Goal: Transaction & Acquisition: Purchase product/service

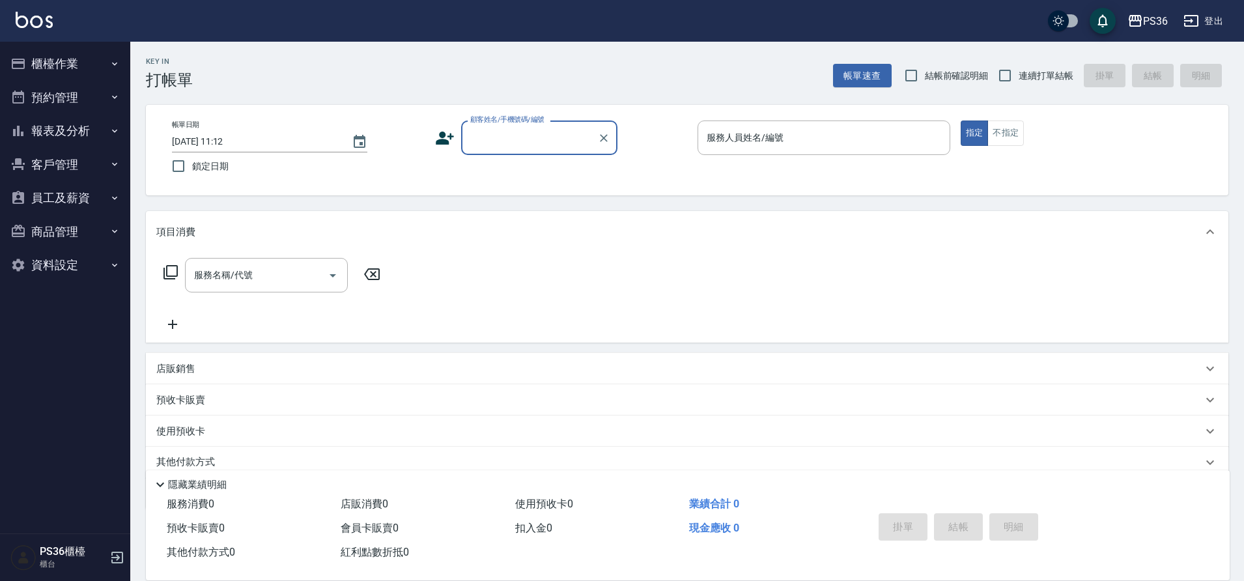
click at [67, 63] on button "櫃檯作業" at bounding box center [65, 64] width 120 height 34
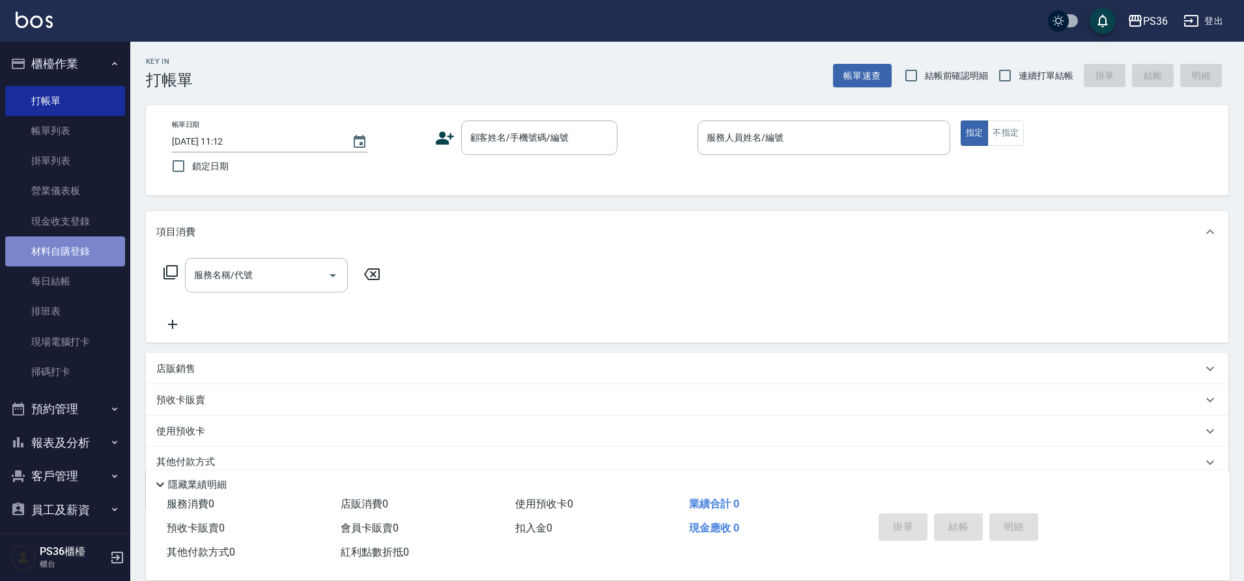
click at [100, 250] on link "材料自購登錄" at bounding box center [65, 251] width 120 height 30
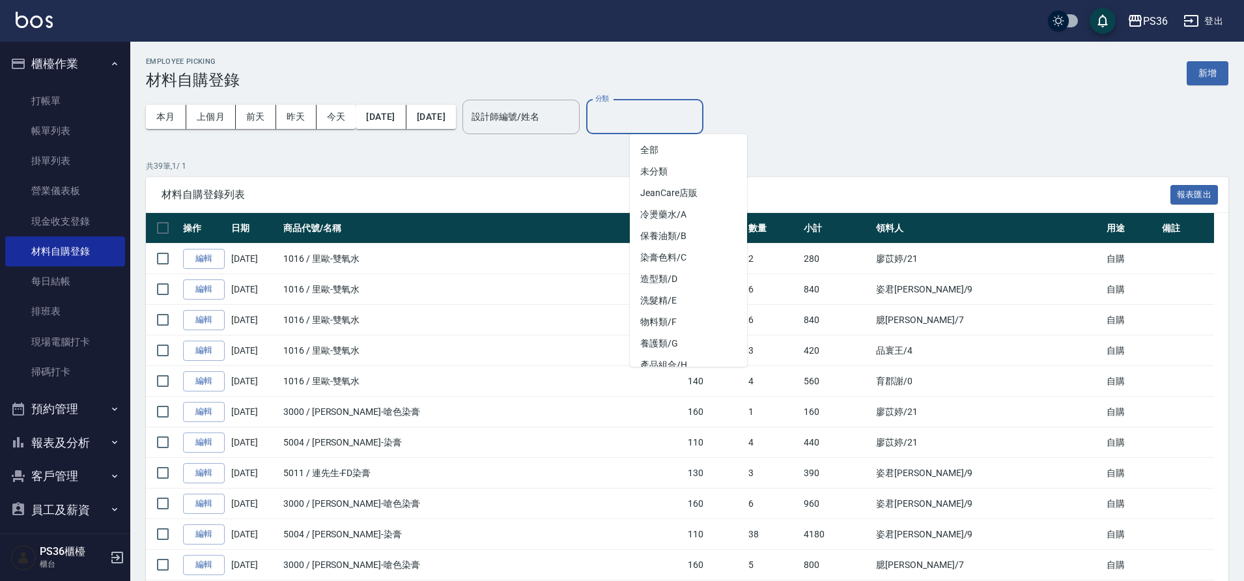
click at [689, 118] on input "分類" at bounding box center [645, 117] width 106 height 23
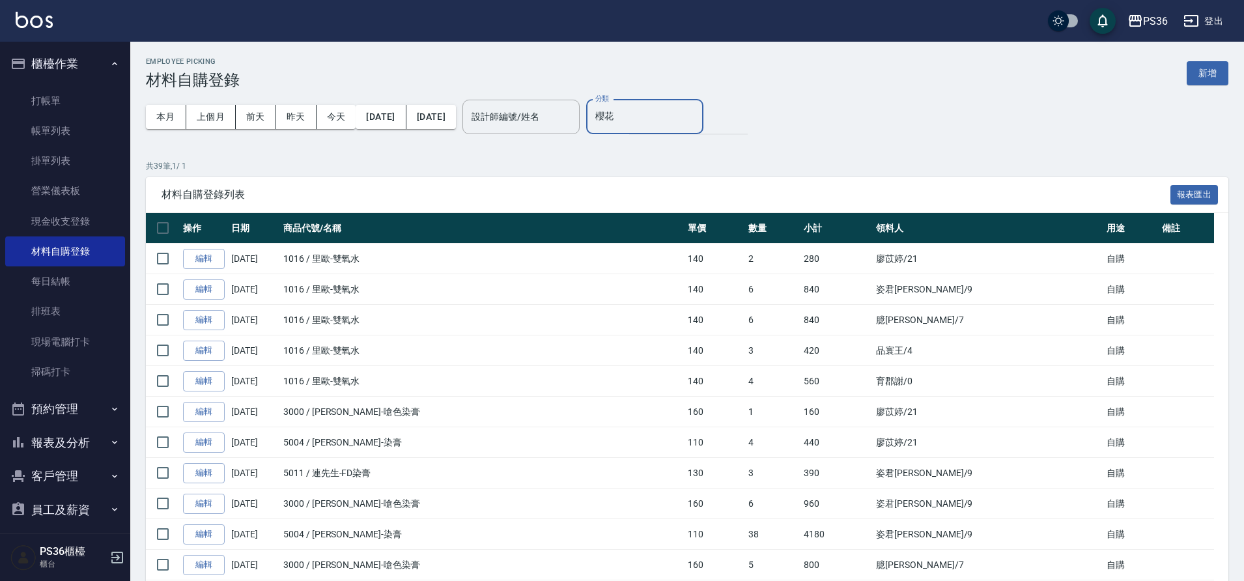
type input "櫻花"
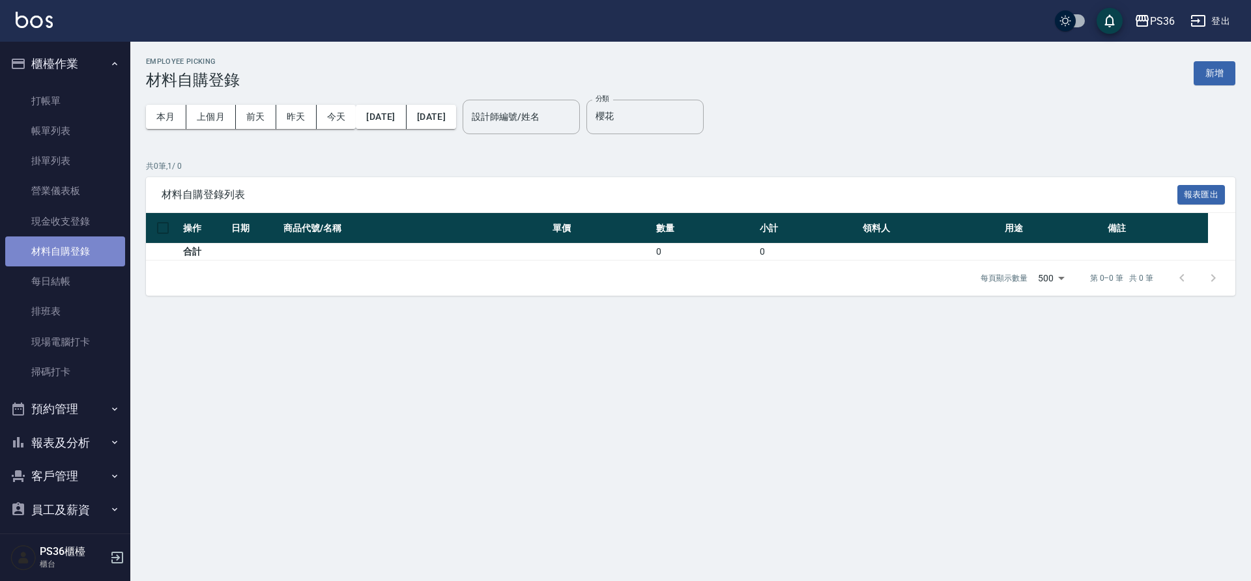
drag, startPoint x: 70, startPoint y: 243, endPoint x: 395, endPoint y: 130, distance: 343.7
click at [71, 243] on link "材料自購登錄" at bounding box center [65, 251] width 120 height 30
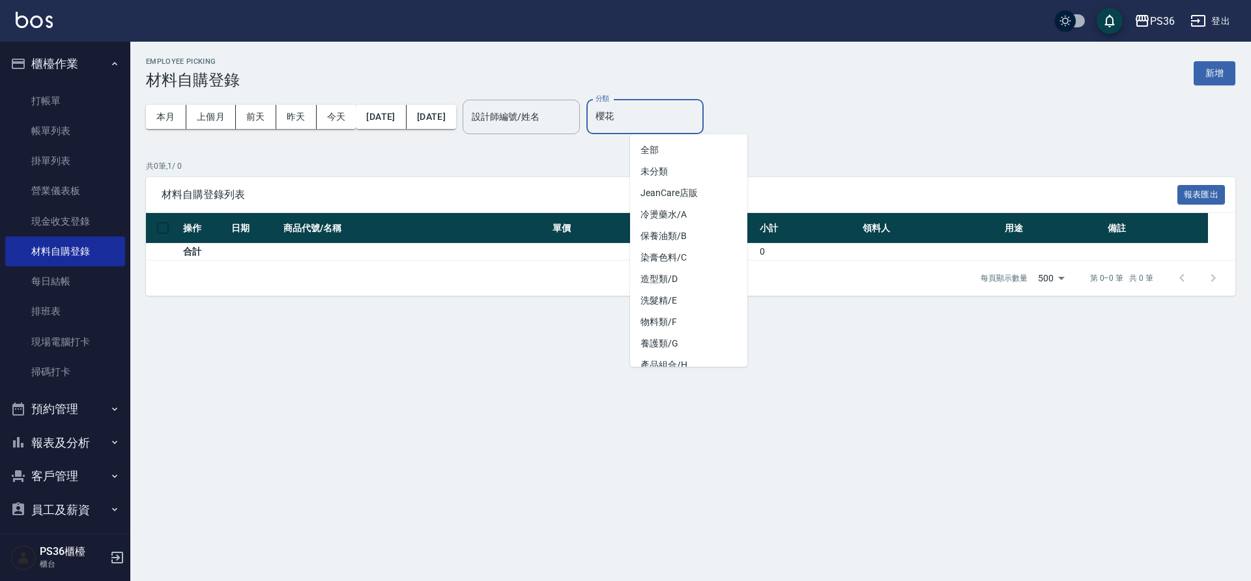
click at [647, 123] on input "櫻花" at bounding box center [645, 117] width 106 height 23
type input "."
click at [658, 113] on input "分類" at bounding box center [645, 117] width 106 height 23
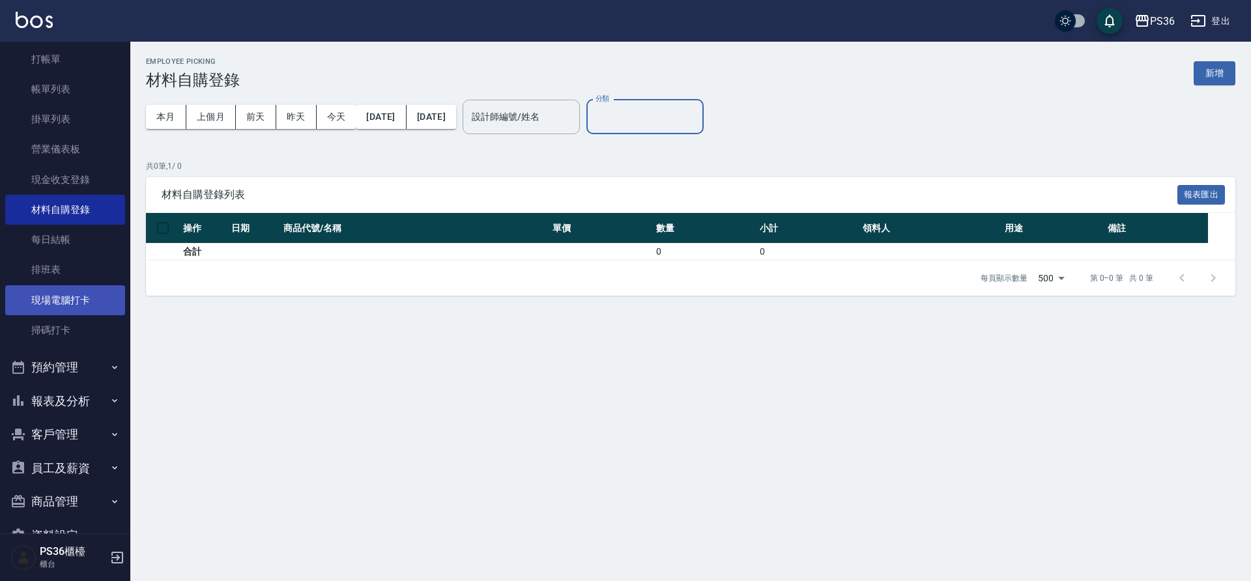
scroll to position [76, 0]
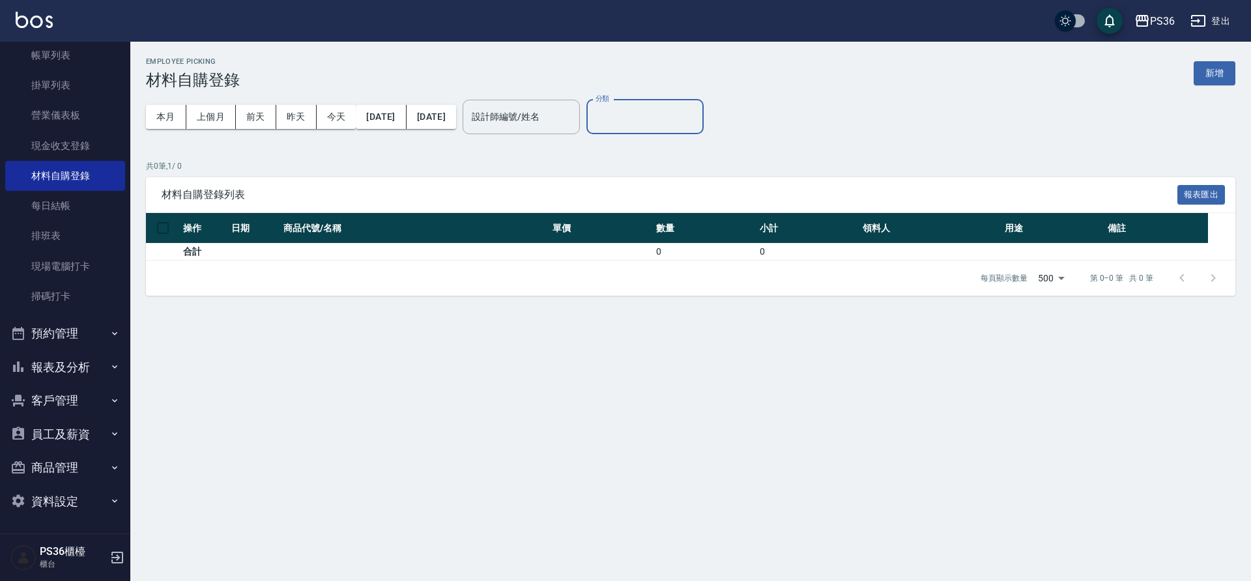
click at [78, 497] on button "資料設定" at bounding box center [65, 502] width 120 height 34
click at [85, 476] on button "商品管理" at bounding box center [65, 468] width 120 height 34
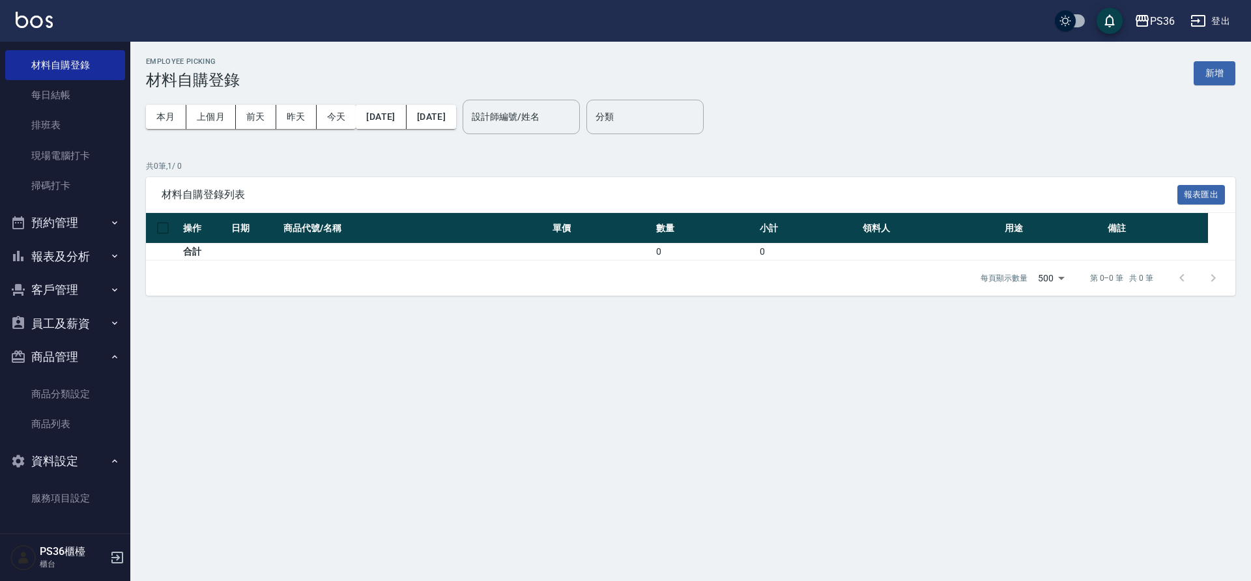
scroll to position [187, 0]
click at [78, 427] on link "商品列表" at bounding box center [65, 423] width 120 height 30
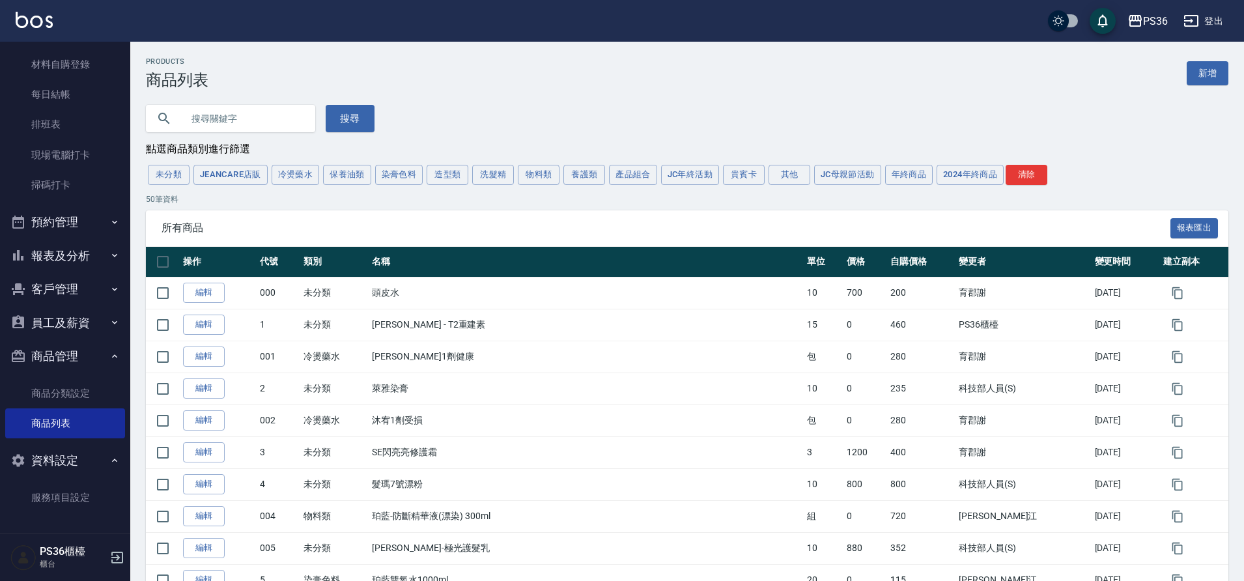
click at [218, 113] on input "text" at bounding box center [243, 118] width 122 height 35
type input "櫻花"
click at [350, 116] on button "搜尋" at bounding box center [350, 118] width 49 height 27
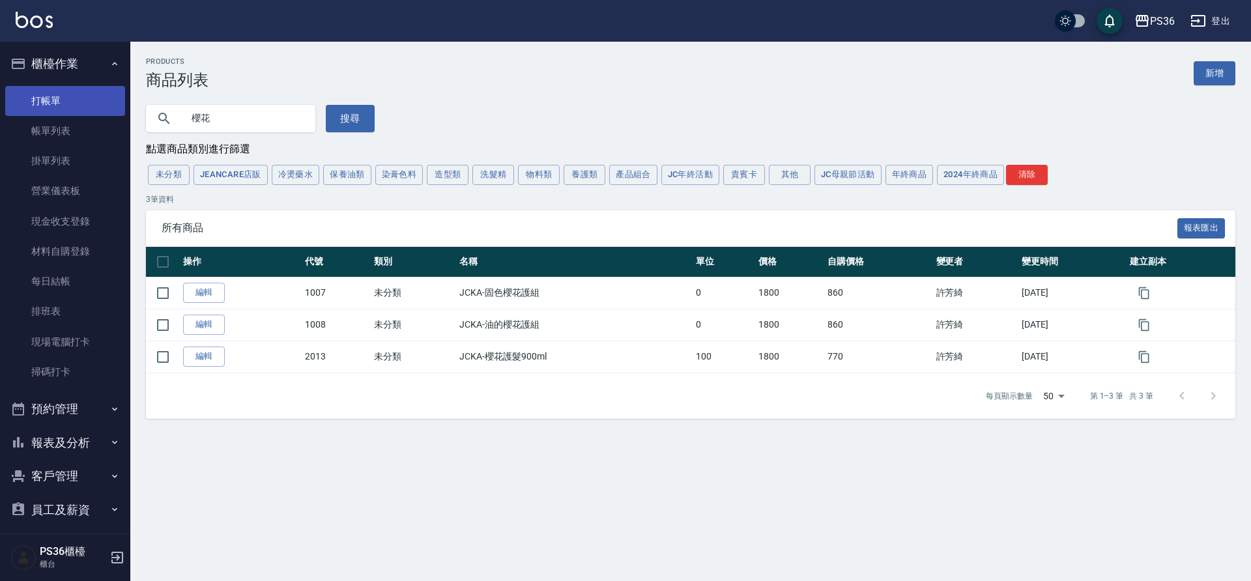
click at [55, 104] on link "打帳單" at bounding box center [65, 101] width 120 height 30
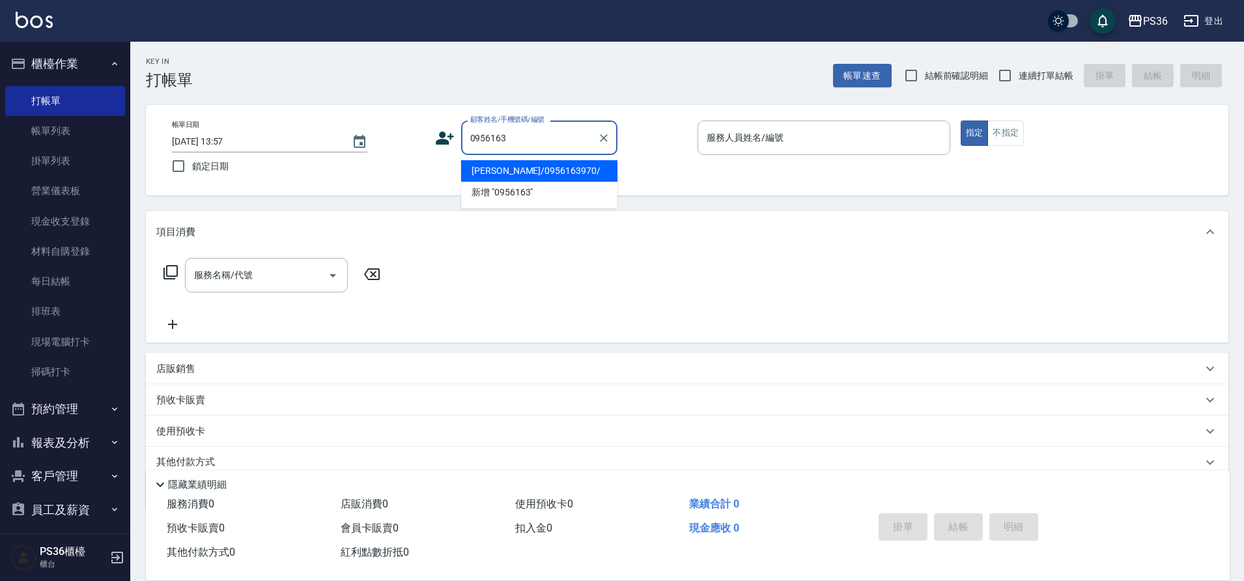
click at [551, 173] on li "[PERSON_NAME]/0956163970/" at bounding box center [539, 170] width 156 height 21
type input "[PERSON_NAME]/0956163970/"
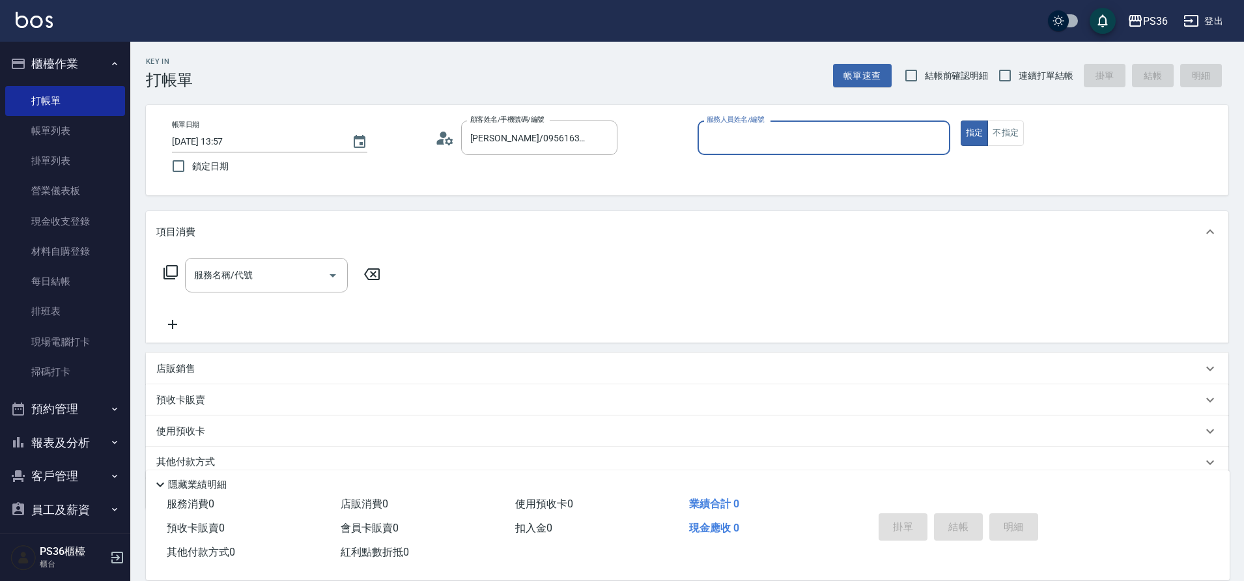
type input "EJ-7"
click at [240, 278] on div "服務名稱/代號 服務名稱/代號" at bounding box center [266, 275] width 163 height 35
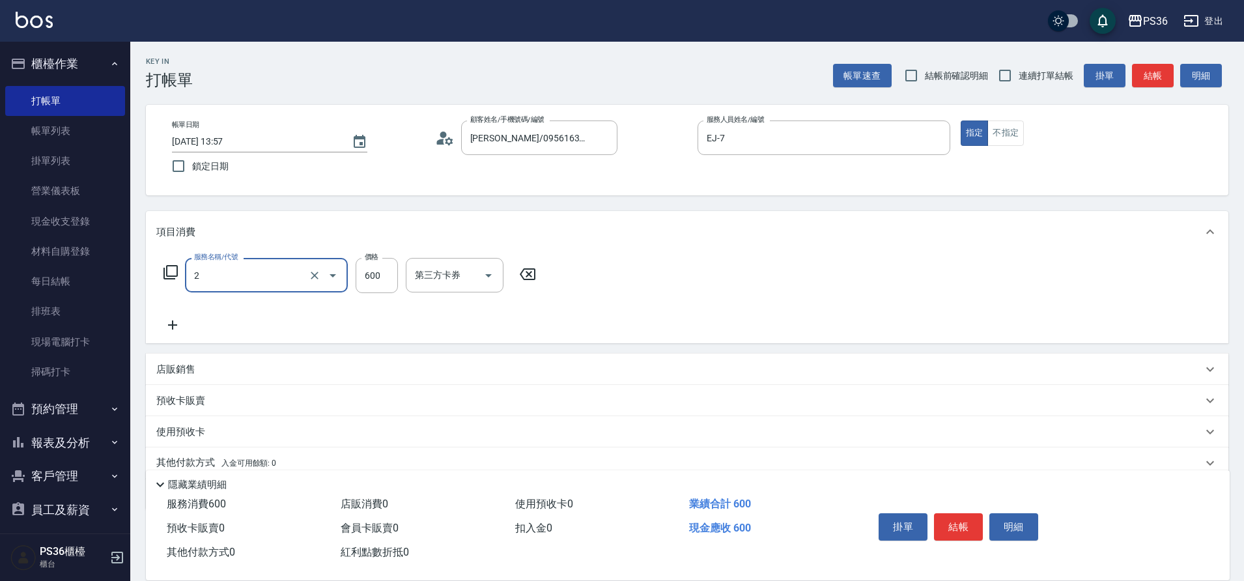
type input "局部染髮(2)"
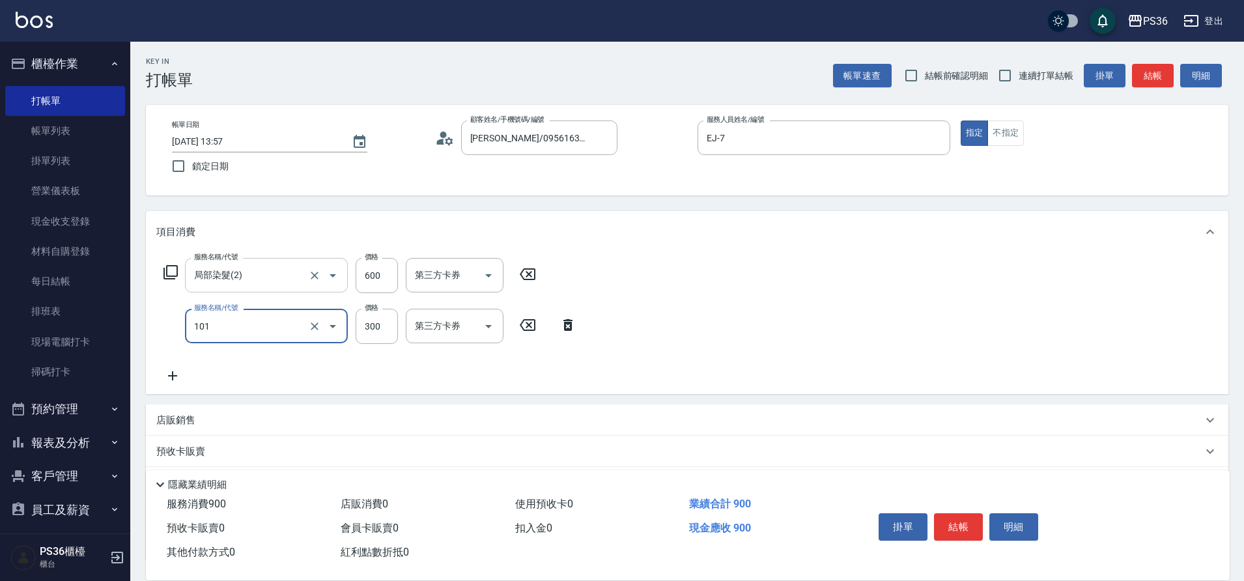
type input "洗髮(101)"
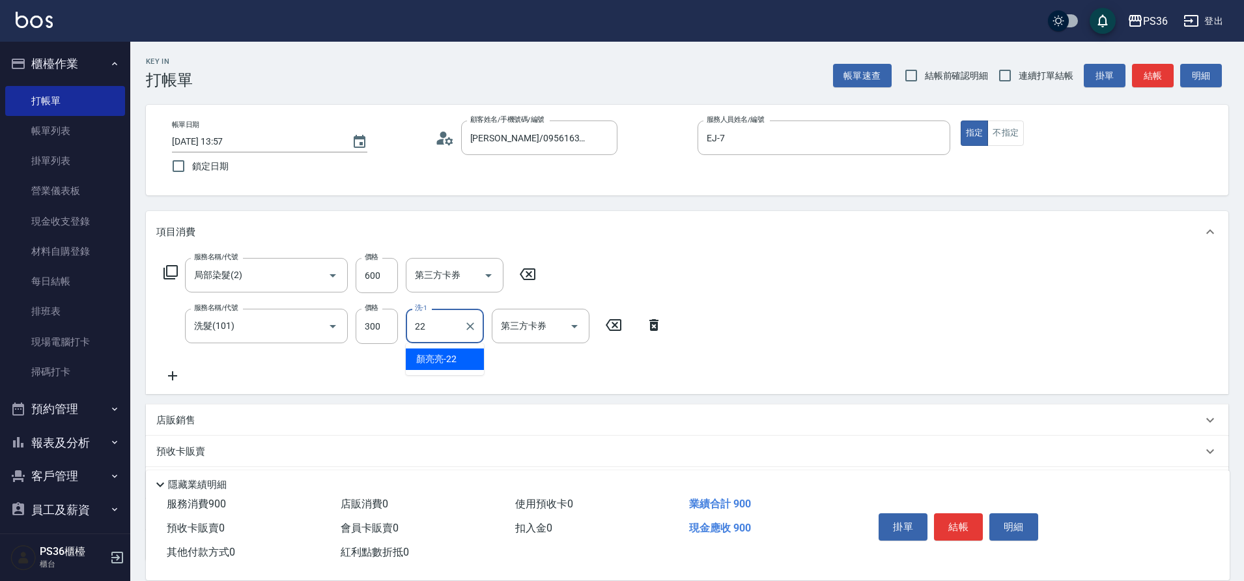
type input "[PERSON_NAME]-22"
click at [949, 517] on button "結帳" at bounding box center [958, 526] width 49 height 27
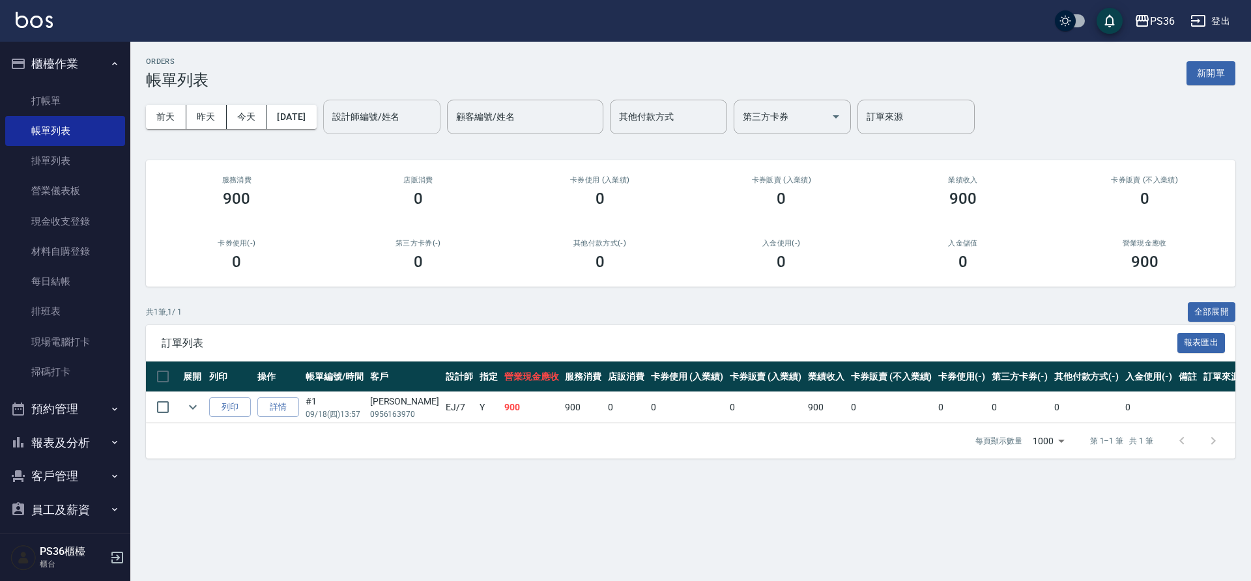
click at [405, 121] on input "設計師編號/姓名" at bounding box center [382, 117] width 106 height 23
type input "EJ-7"
click at [48, 82] on li "櫃檯作業 打帳單 帳單列表 掛單列表 營業儀表板 現金收支登錄 材料自購登錄 每日結帳 排班表 現場電腦打卡 掃碼打卡" at bounding box center [65, 219] width 120 height 345
click at [59, 100] on link "打帳單" at bounding box center [65, 101] width 120 height 30
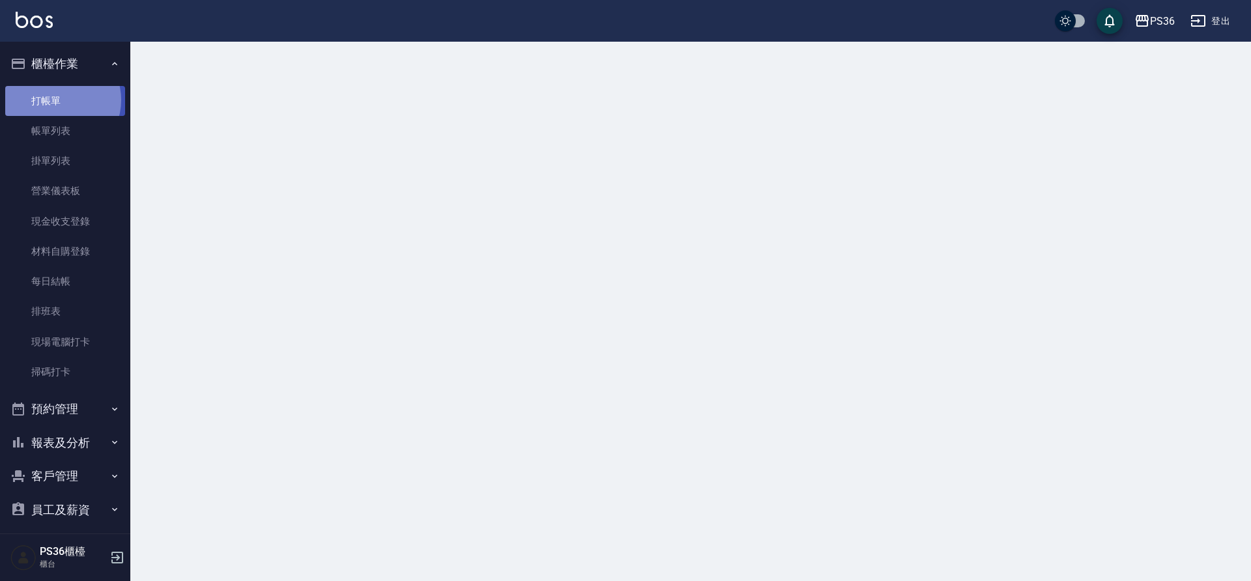
click at [59, 100] on link "打帳單" at bounding box center [65, 101] width 120 height 30
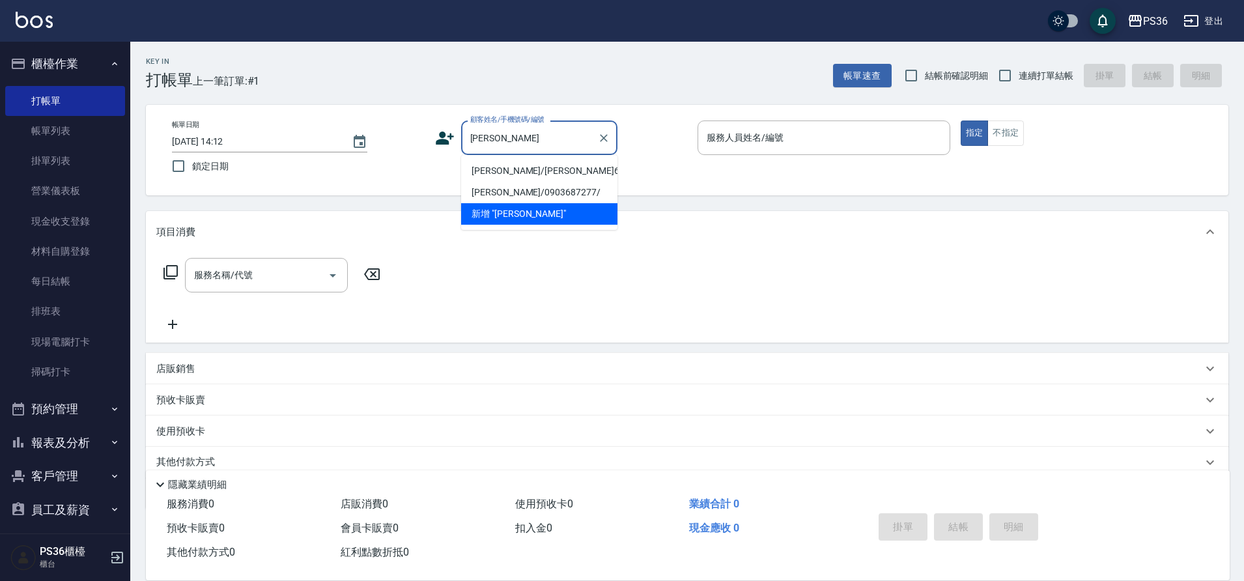
click at [568, 169] on li "[PERSON_NAME]/[PERSON_NAME]6652/6652" at bounding box center [539, 170] width 156 height 21
type input "[PERSON_NAME]/[PERSON_NAME]6652/6652"
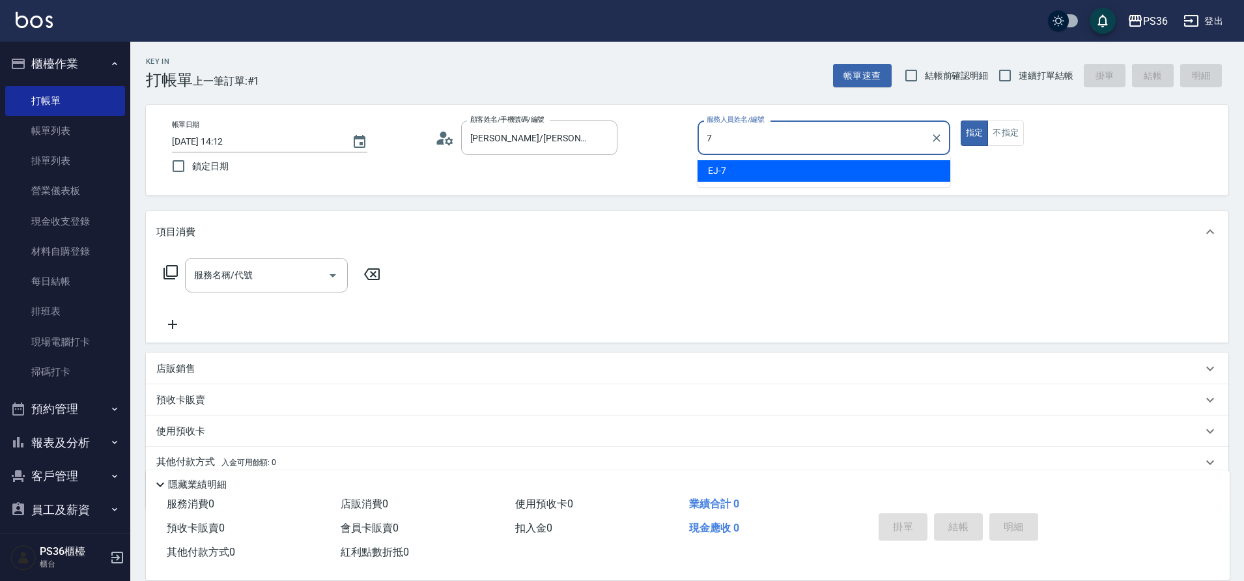
type input "EJ-7"
type button "true"
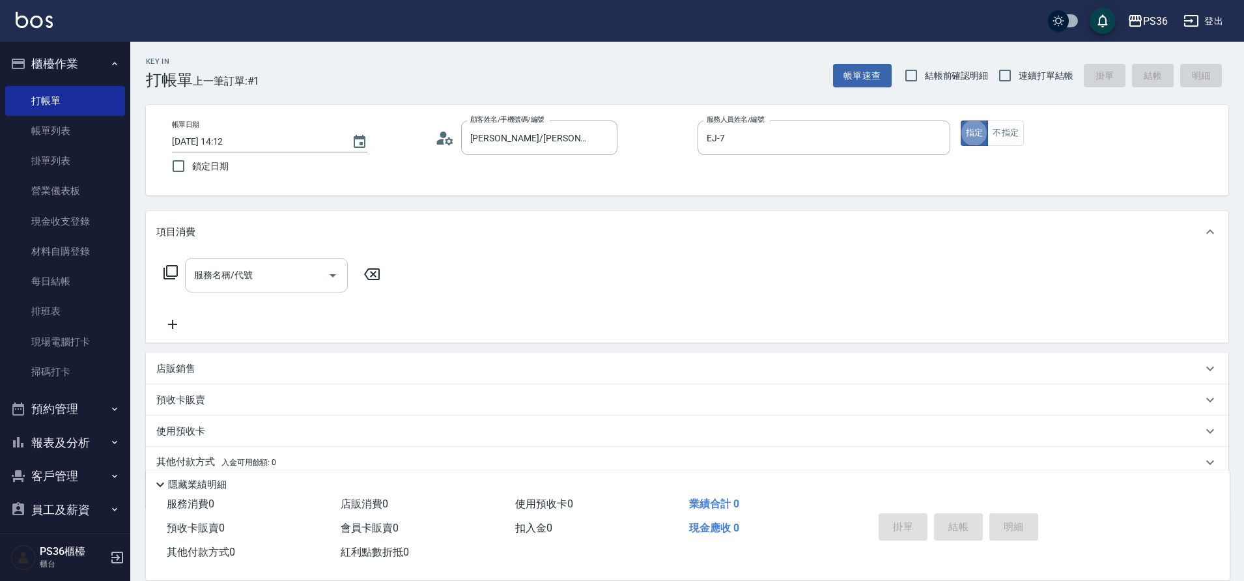
click at [211, 266] on input "服務名稱/代號" at bounding box center [257, 275] width 132 height 23
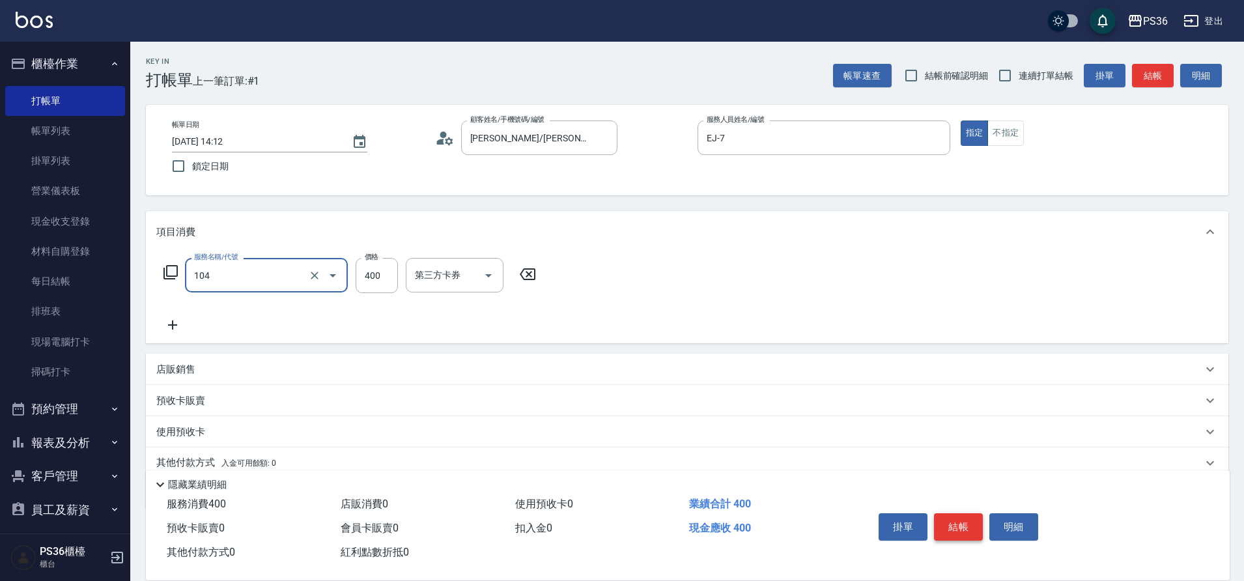
type input "B級單剪(104)"
click at [959, 520] on button "結帳" at bounding box center [958, 526] width 49 height 27
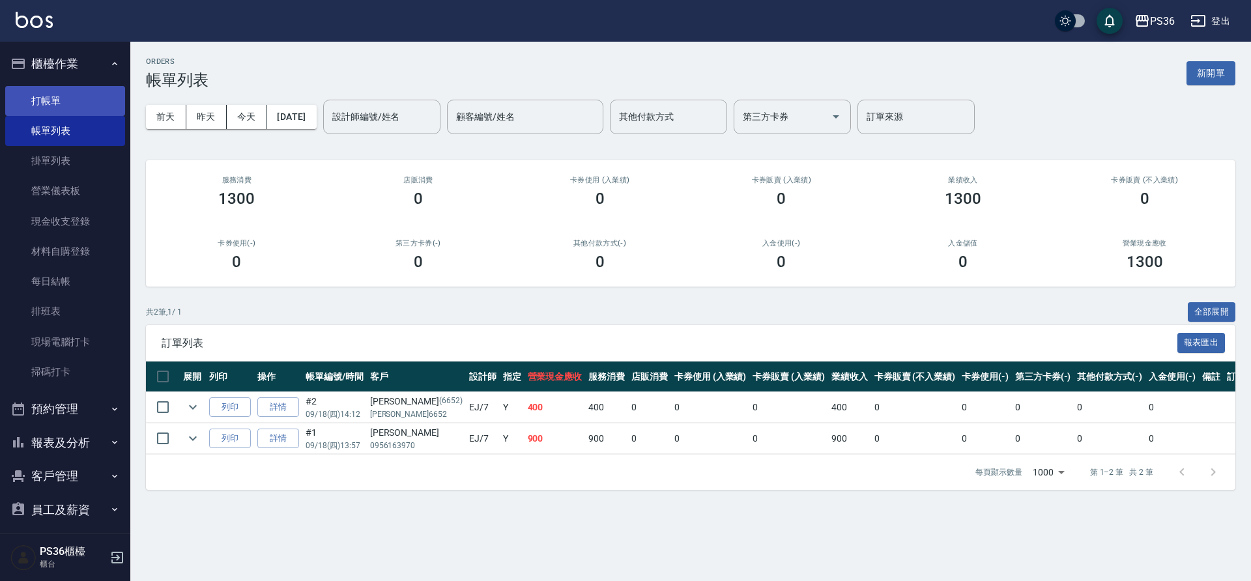
click at [55, 100] on link "打帳單" at bounding box center [65, 101] width 120 height 30
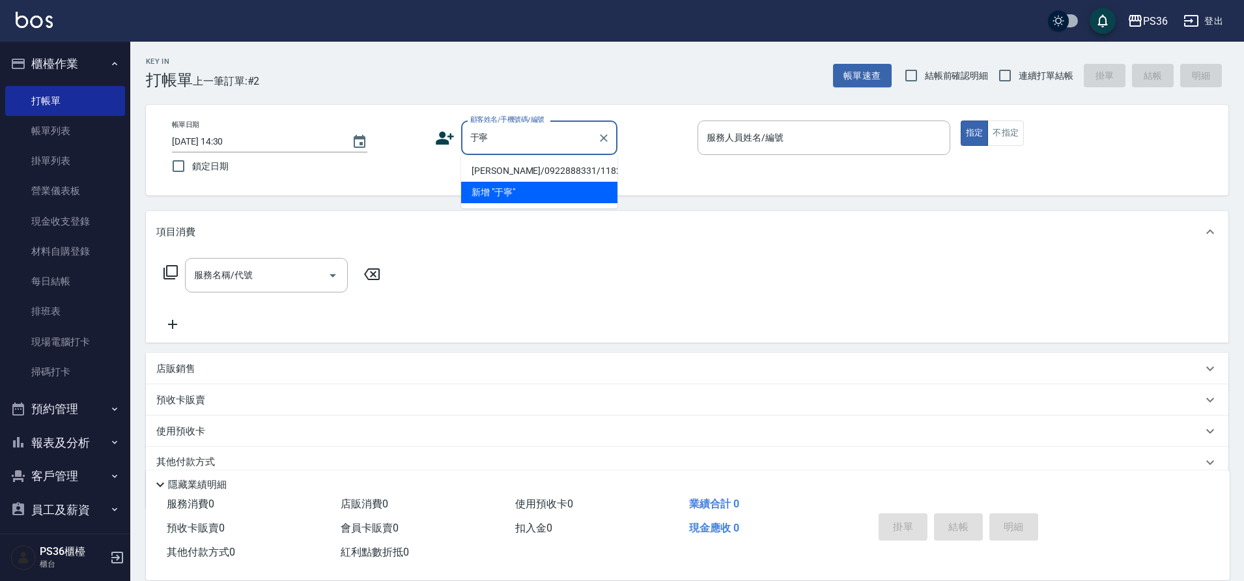
click at [535, 167] on li "[PERSON_NAME]/0922888331/11825" at bounding box center [539, 170] width 156 height 21
type input "[PERSON_NAME]/0922888331/11825"
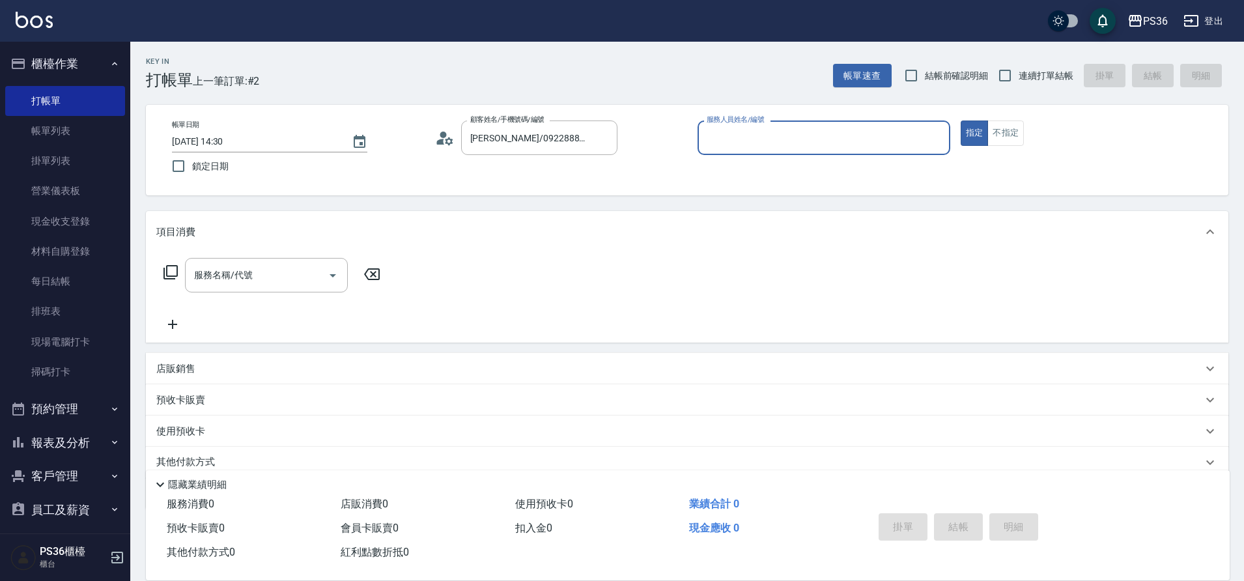
type input "小樂-0"
click at [171, 276] on icon at bounding box center [171, 272] width 14 height 14
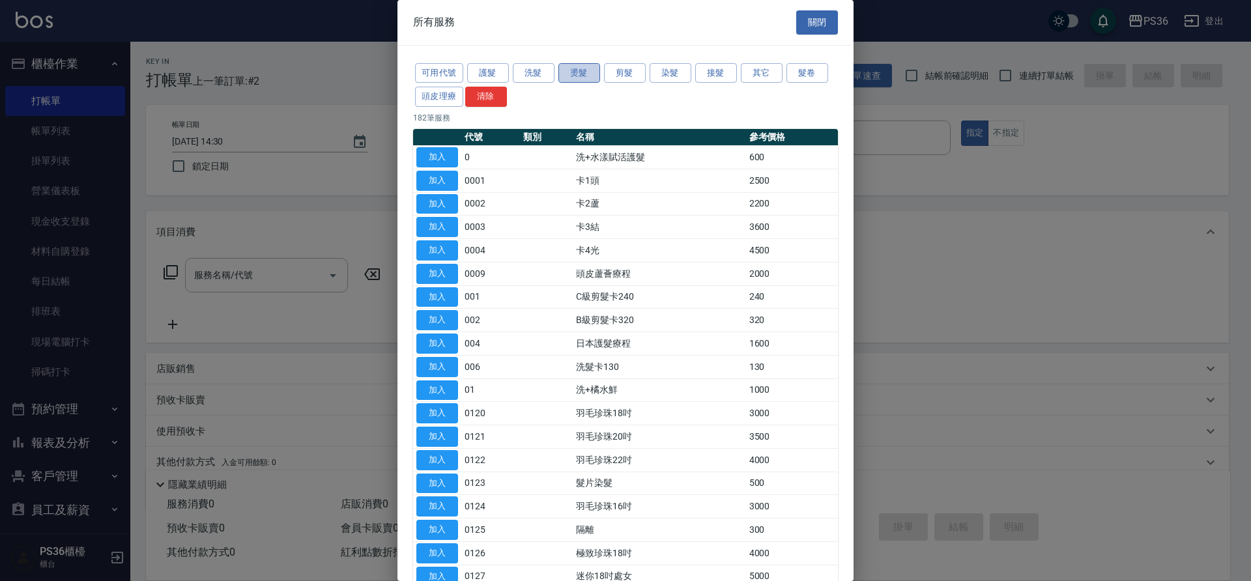
click at [585, 76] on button "燙髮" at bounding box center [579, 73] width 42 height 20
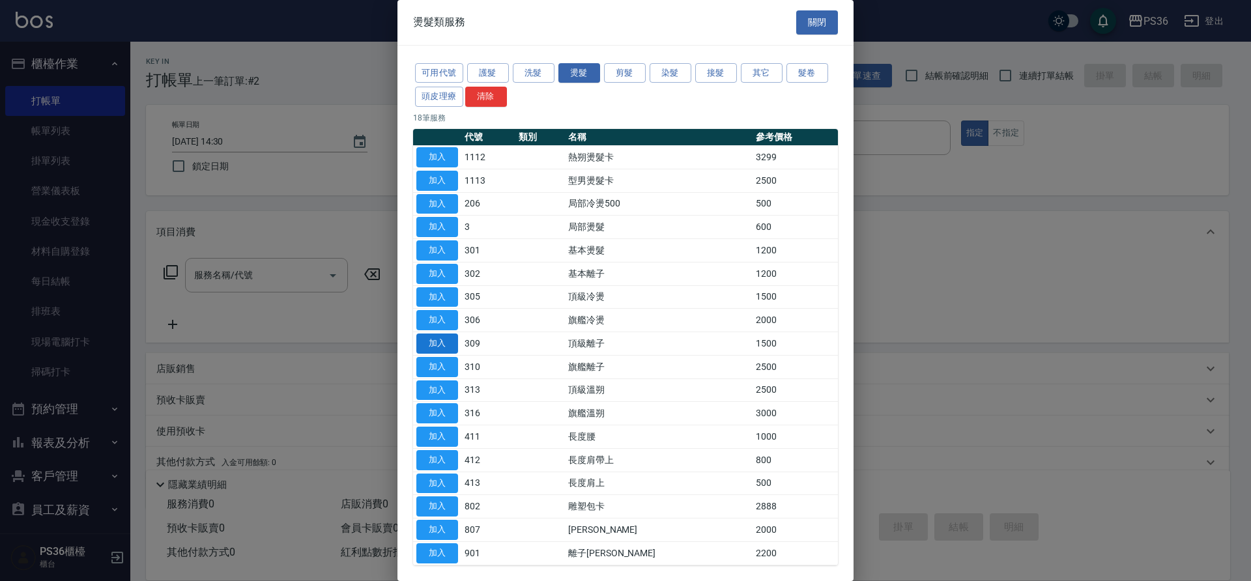
click at [440, 336] on button "加入" at bounding box center [437, 344] width 42 height 20
type input "頂級離子(309)"
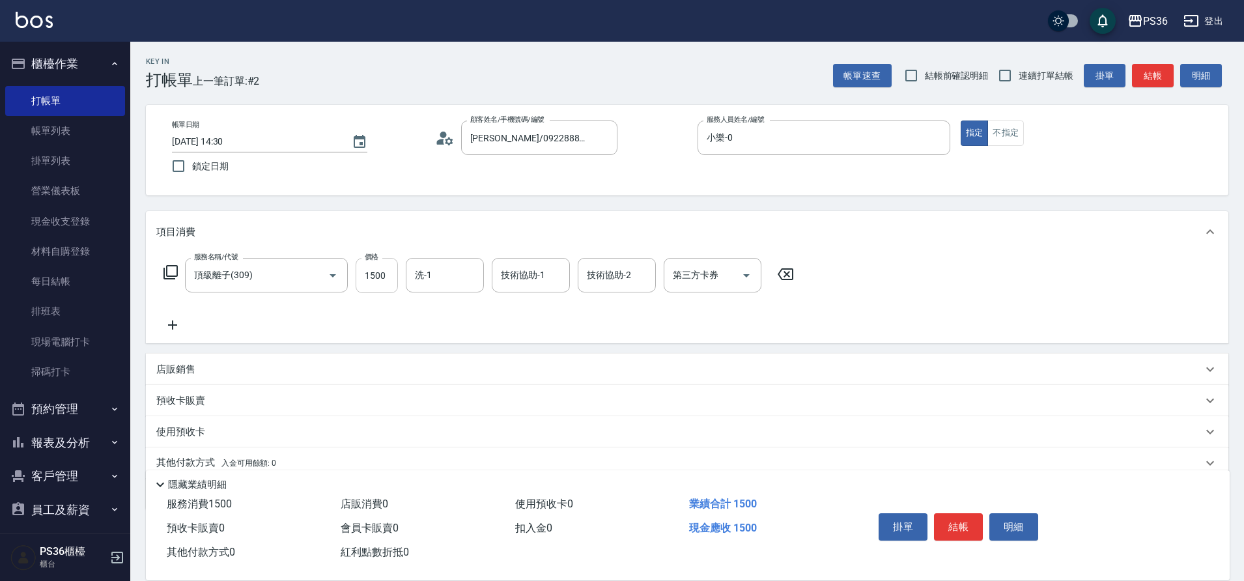
click at [392, 273] on input "1500" at bounding box center [377, 275] width 42 height 35
type input "2000"
drag, startPoint x: 495, startPoint y: 136, endPoint x: 420, endPoint y: 159, distance: 78.5
click at [465, 147] on div "[PERSON_NAME]/0922888331/11825 顧客姓名/手機號碼/編號" at bounding box center [539, 138] width 156 height 35
click at [965, 518] on button "結帳" at bounding box center [958, 526] width 49 height 27
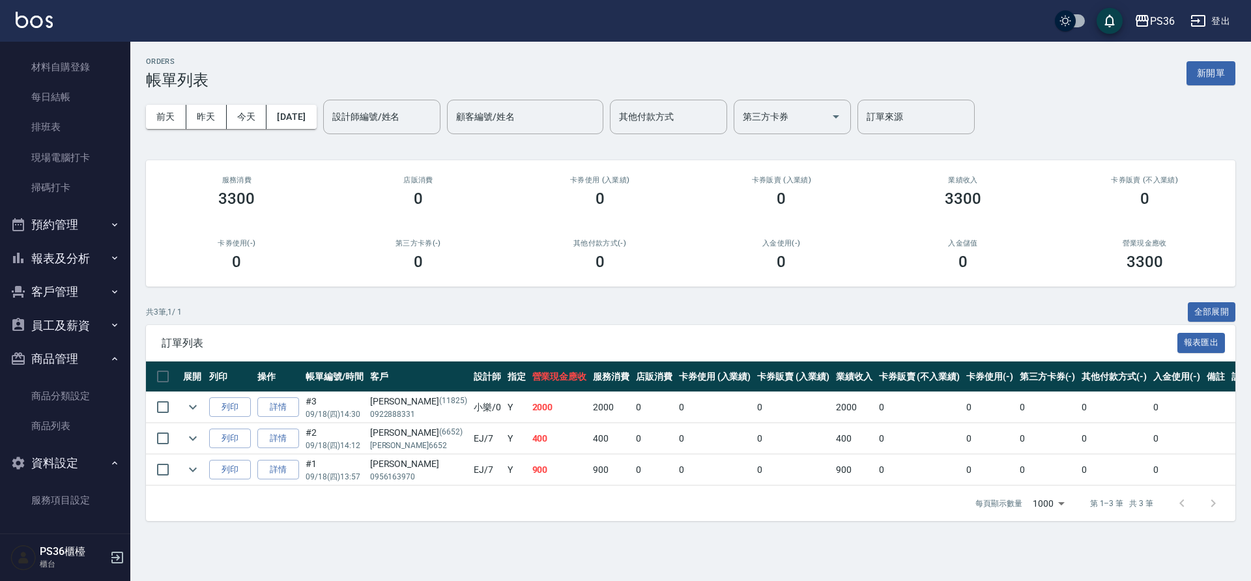
scroll to position [187, 0]
click at [89, 288] on button "客戶管理" at bounding box center [65, 289] width 120 height 34
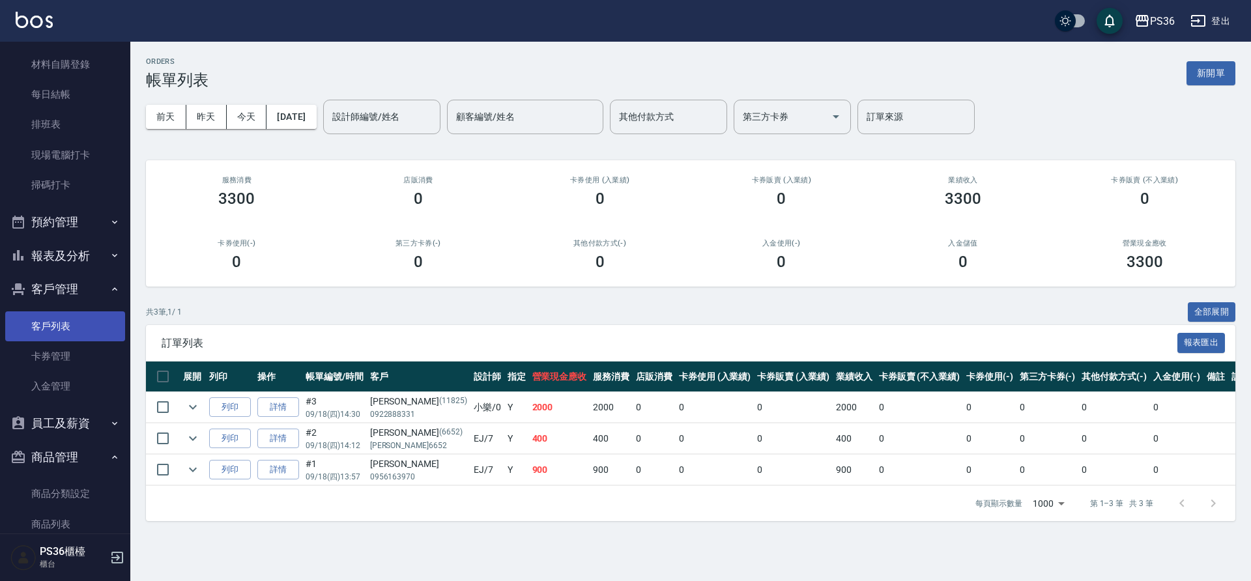
click at [71, 326] on link "客戶列表" at bounding box center [65, 326] width 120 height 30
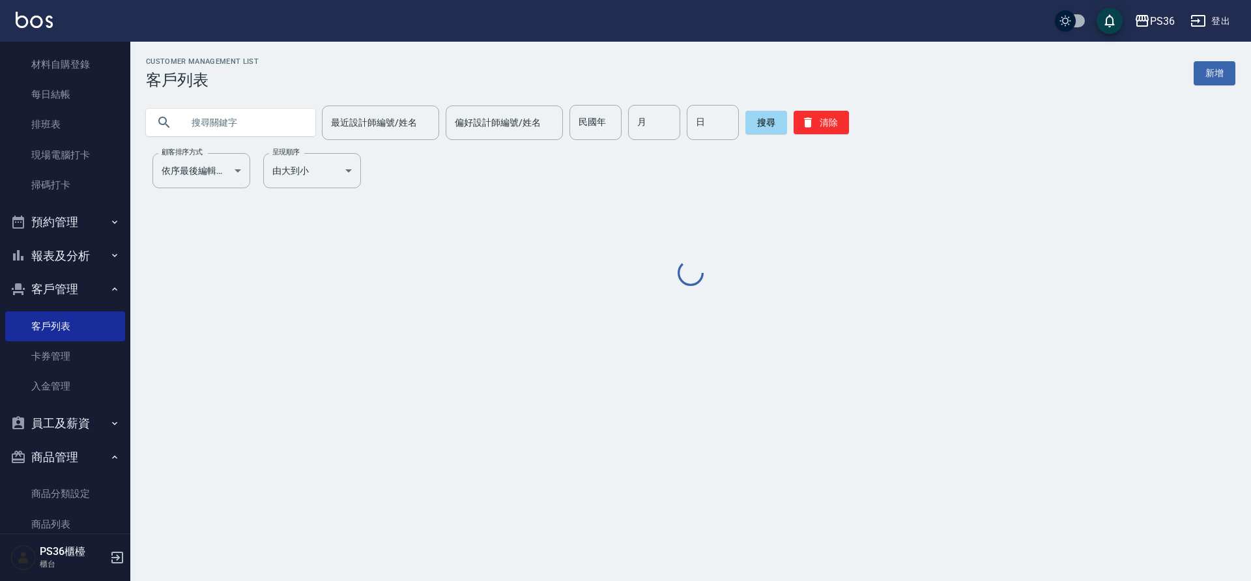
click at [257, 137] on input "text" at bounding box center [243, 122] width 122 height 35
paste input "[PERSON_NAME]"
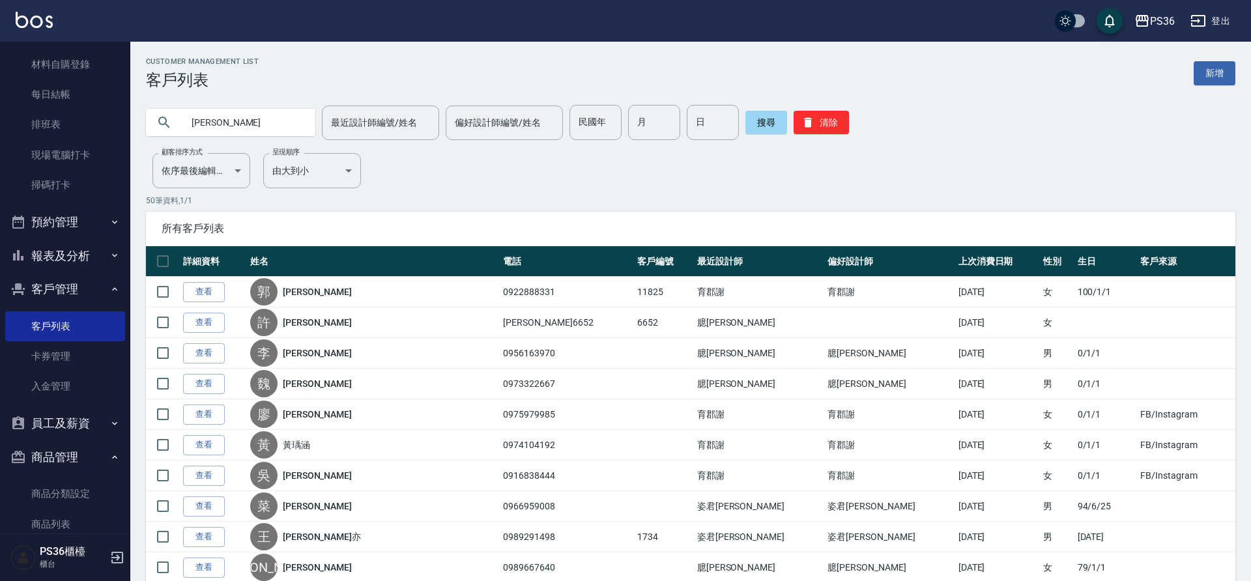
type input "[PERSON_NAME]"
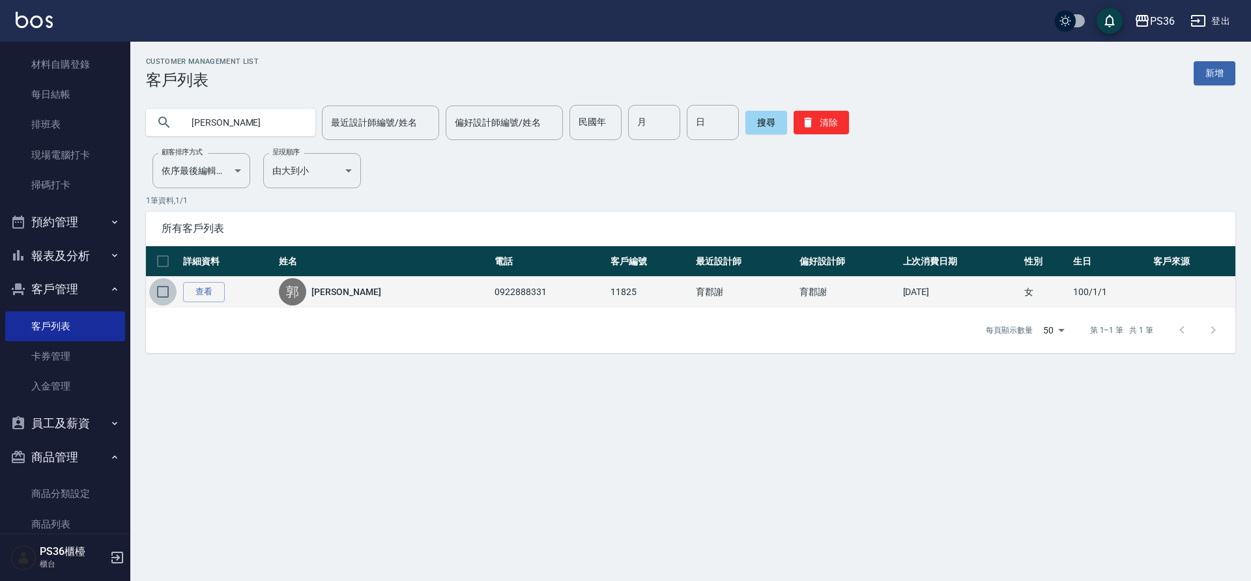
click at [176, 294] on input "checkbox" at bounding box center [162, 291] width 27 height 27
checkbox input "true"
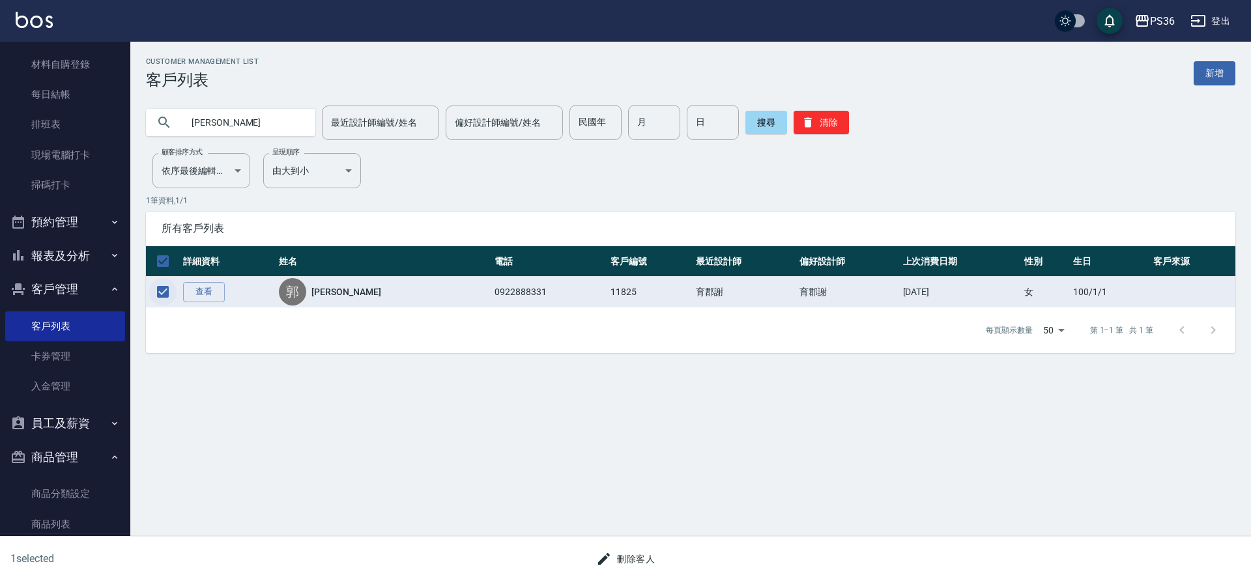
click at [175, 294] on input "checkbox" at bounding box center [162, 291] width 27 height 27
checkbox input "false"
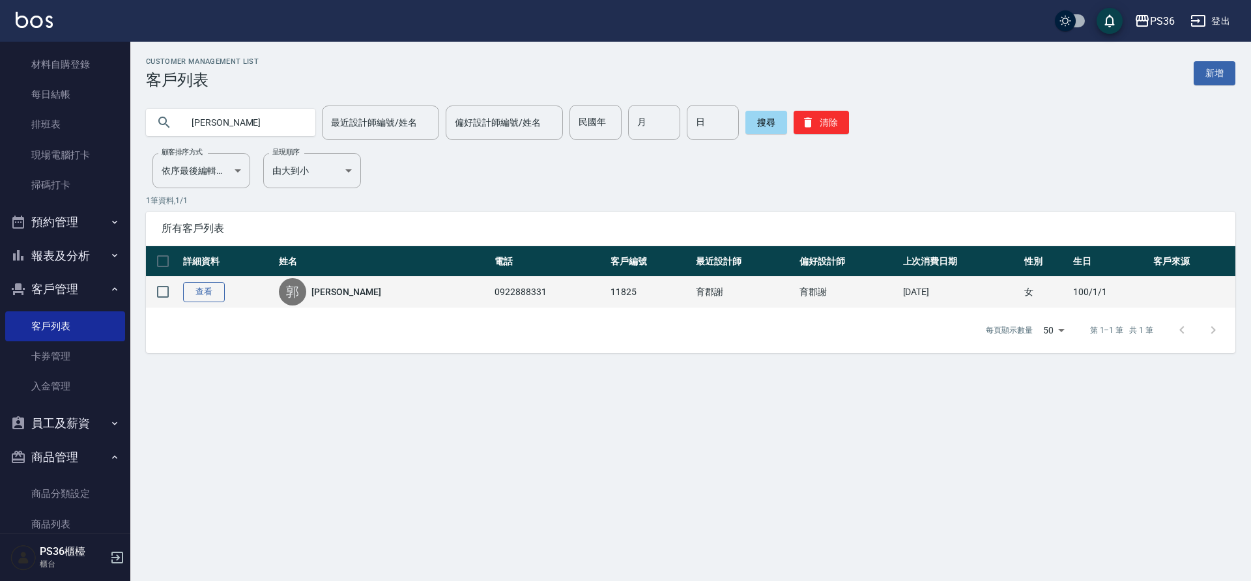
click at [208, 289] on link "查看" at bounding box center [204, 292] width 42 height 20
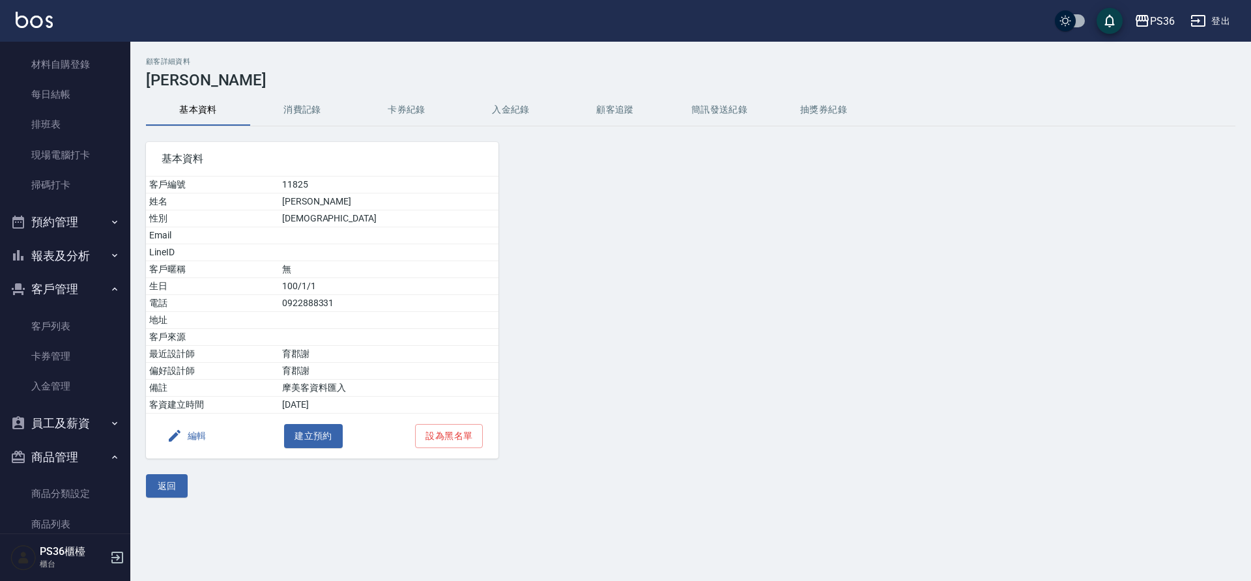
click at [327, 106] on button "消費記錄" at bounding box center [302, 109] width 104 height 31
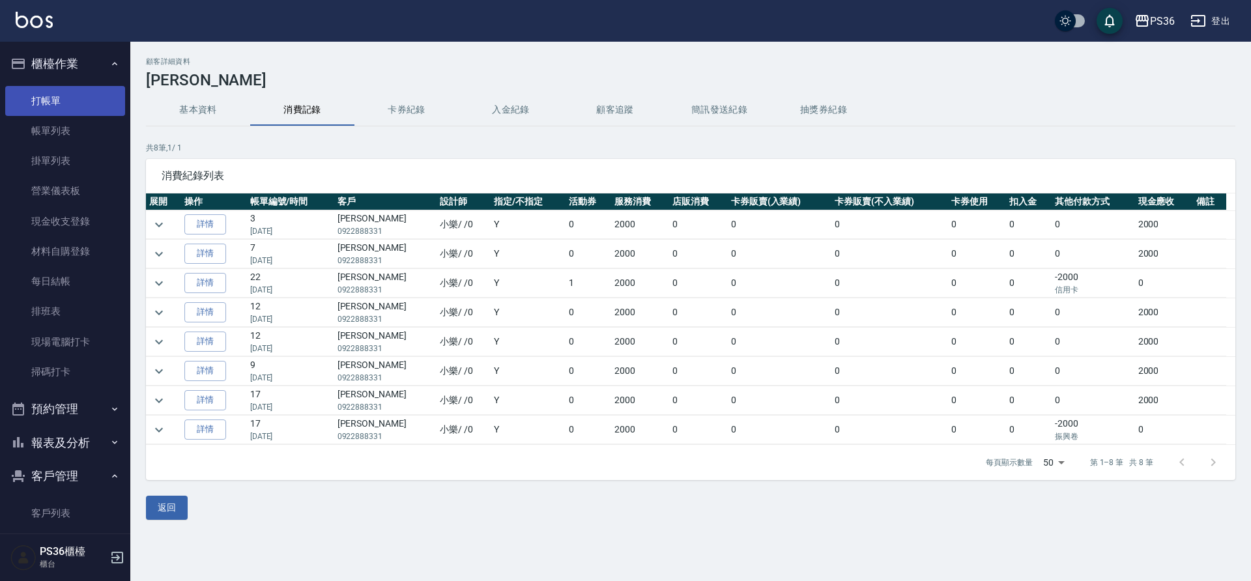
click at [75, 108] on link "打帳單" at bounding box center [65, 101] width 120 height 30
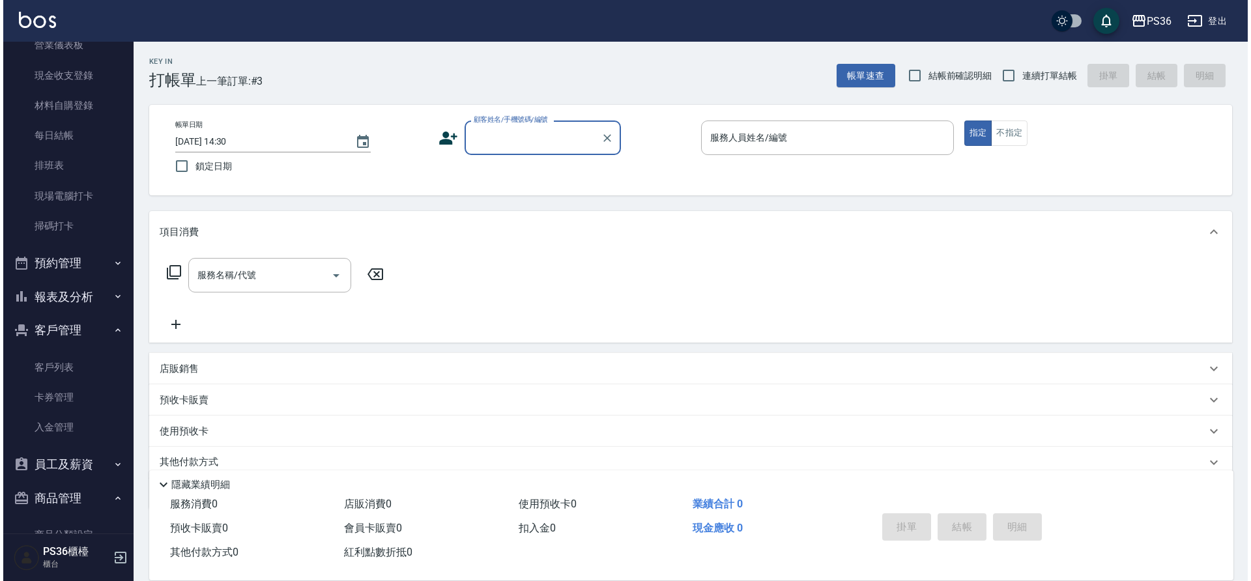
scroll to position [158, 0]
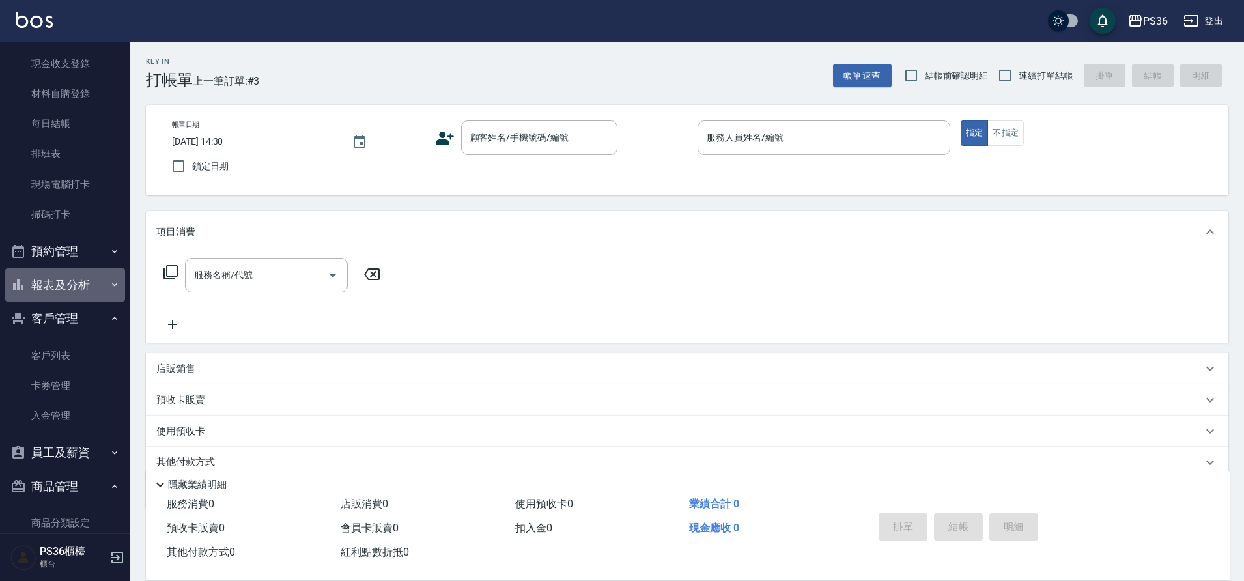
click at [85, 293] on button "報表及分析" at bounding box center [65, 285] width 120 height 34
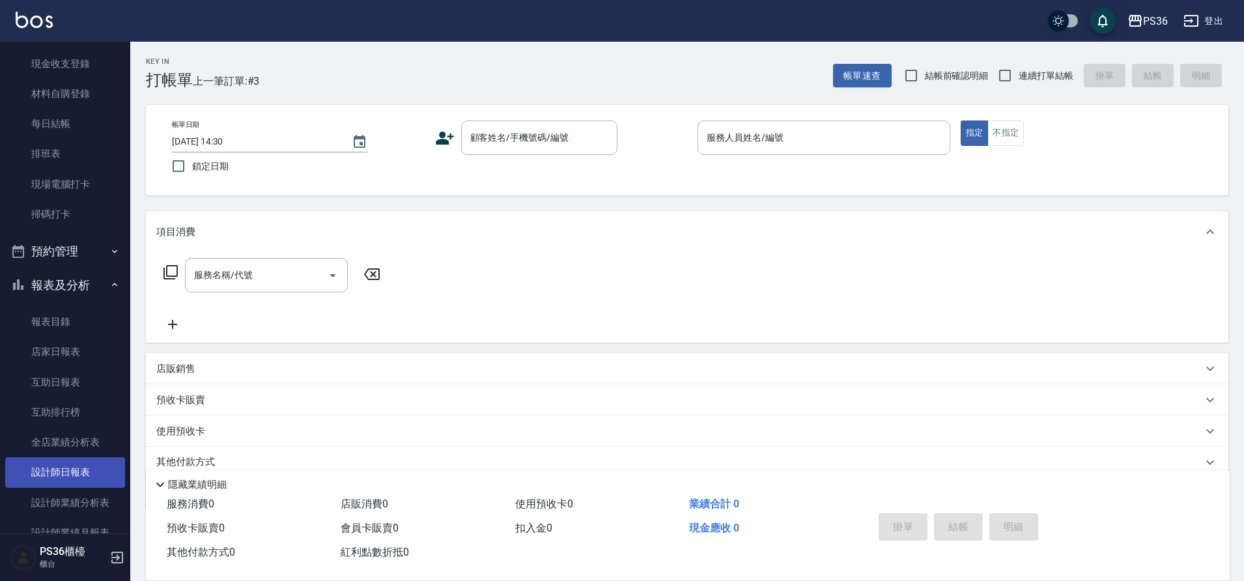
click at [69, 484] on link "設計師日報表" at bounding box center [65, 472] width 120 height 30
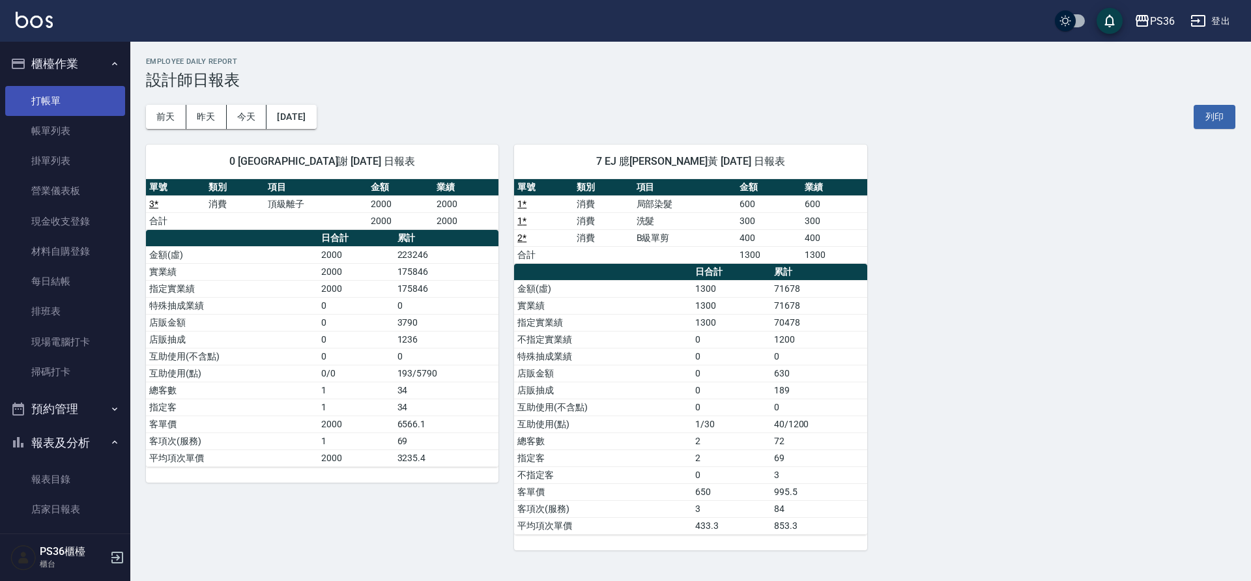
click at [51, 90] on link "打帳單" at bounding box center [65, 101] width 120 height 30
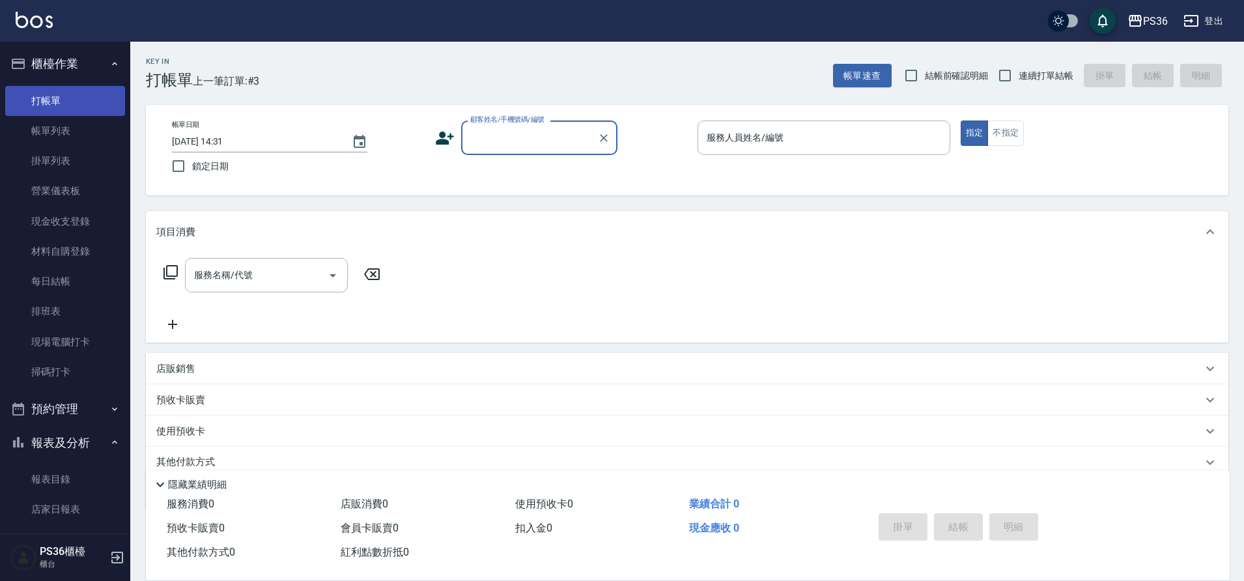
click at [51, 90] on link "打帳單" at bounding box center [65, 101] width 120 height 30
